Goal: Find contact information: Find contact information

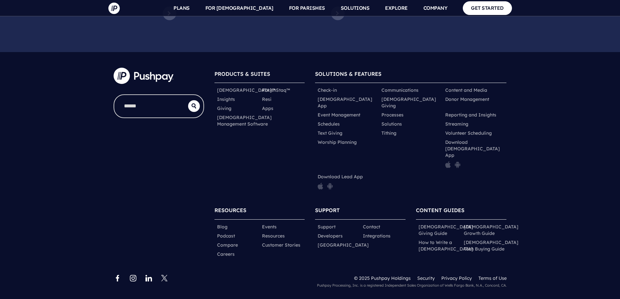
scroll to position [3343, 0]
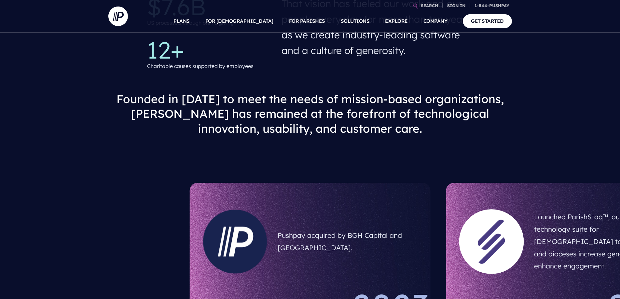
scroll to position [456, 0]
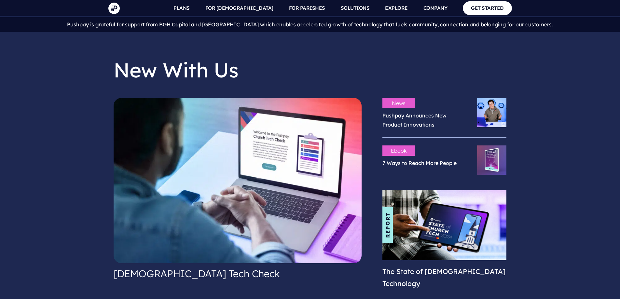
scroll to position [1530, 0]
